Goal: Task Accomplishment & Management: Complete application form

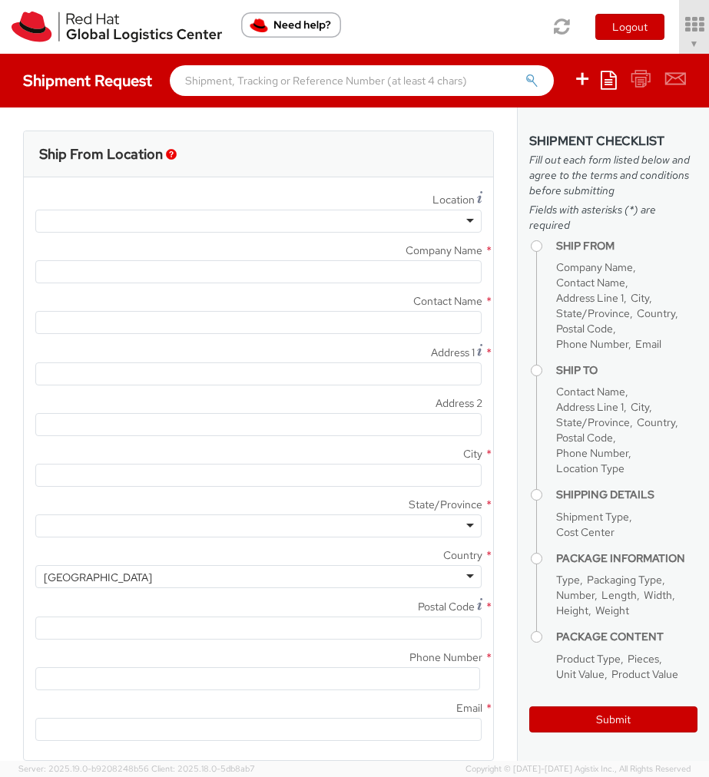
select select "901"
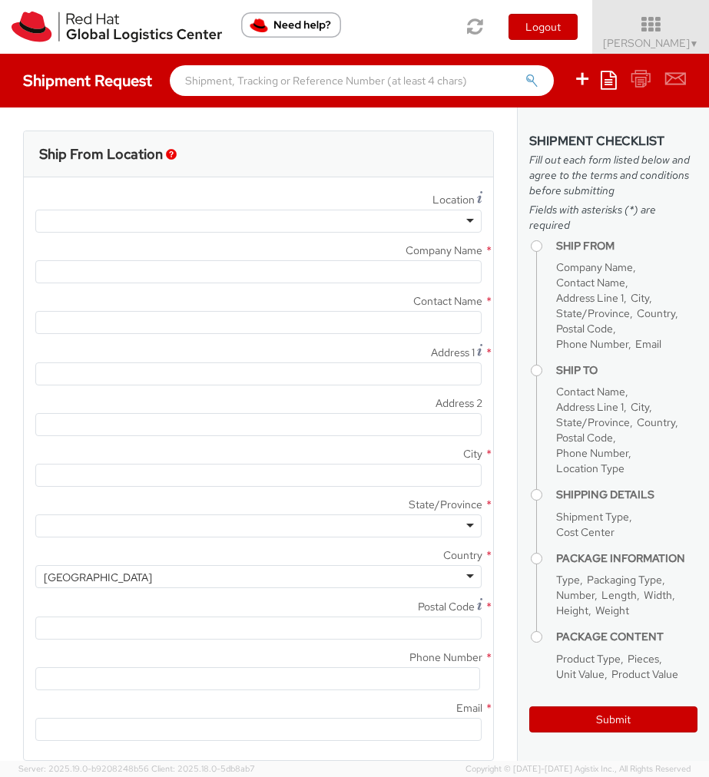
select select
type input "Red Hat, Inc."
type input "[PERSON_NAME]"
type input "[STREET_ADDRESS]"
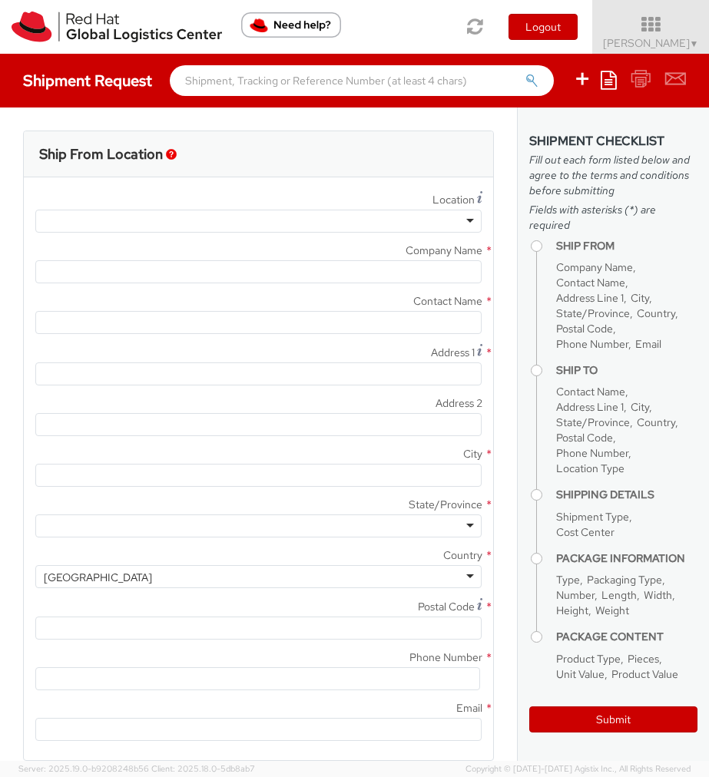
type input "RALEIGH"
type input "27601"
type input "[PHONE_NUMBER]"
type input "[EMAIL_ADDRESS][DOMAIN_NAME]"
